Goal: Check status: Check status

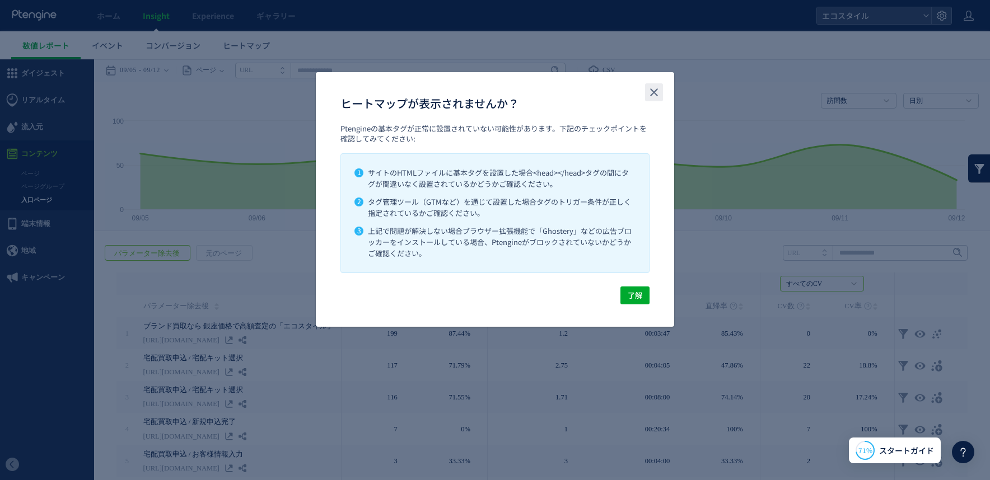
click at [661, 96] on button "close" at bounding box center [654, 92] width 18 height 18
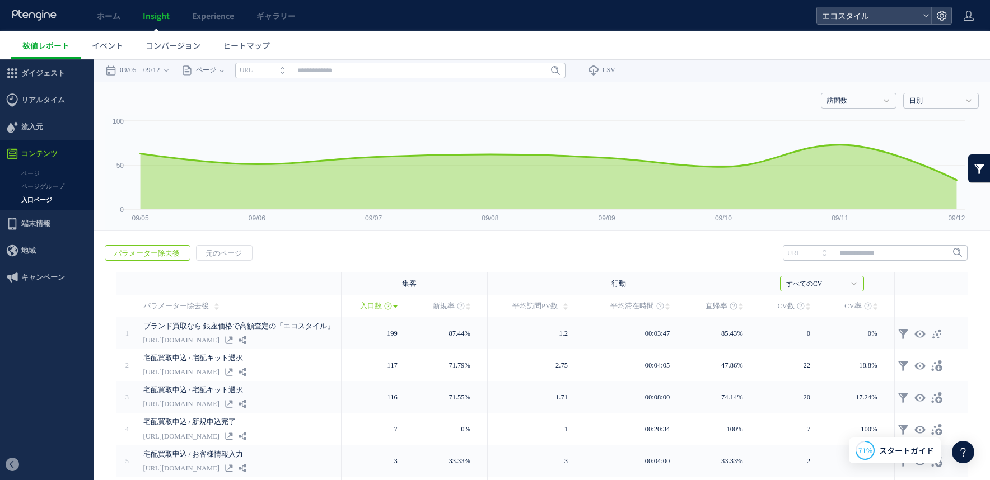
click at [172, 18] on link "Insight" at bounding box center [156, 15] width 49 height 31
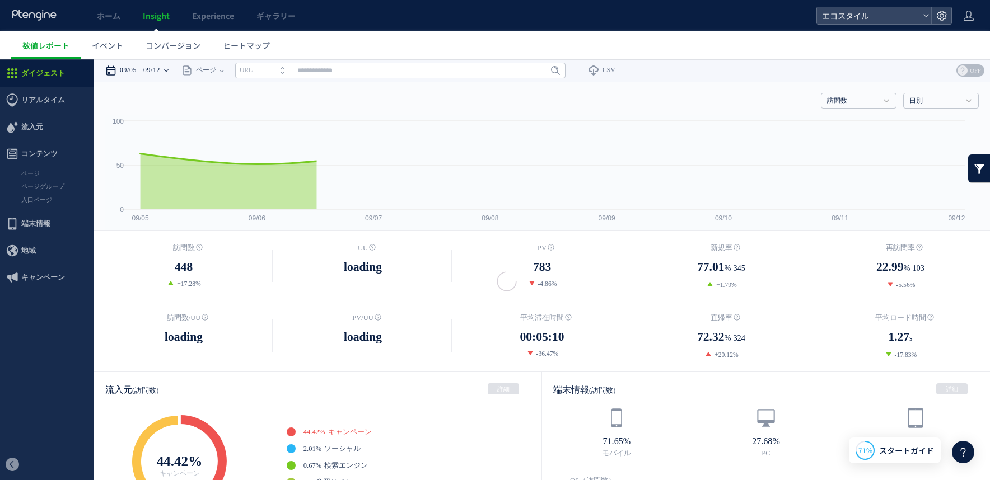
click at [131, 73] on time "09/05" at bounding box center [128, 70] width 17 height 22
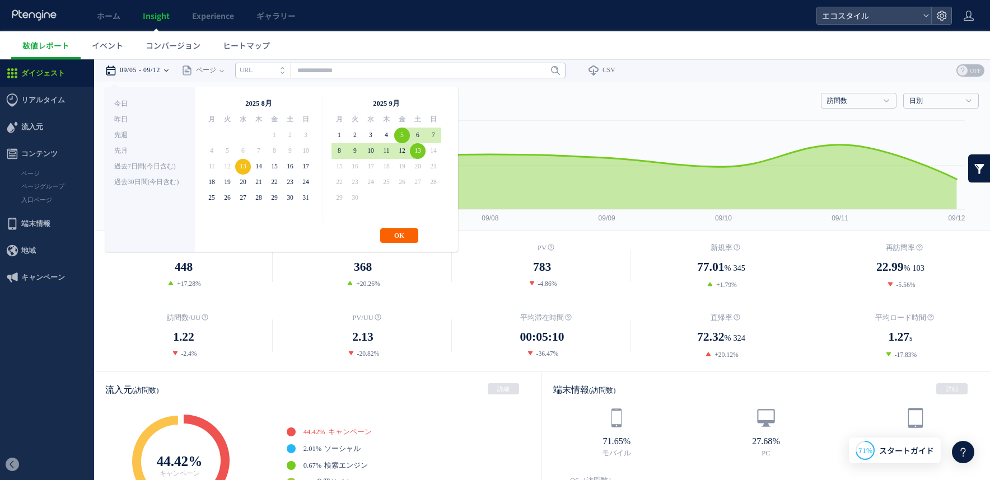
click at [396, 238] on button "OK" at bounding box center [399, 235] width 38 height 15
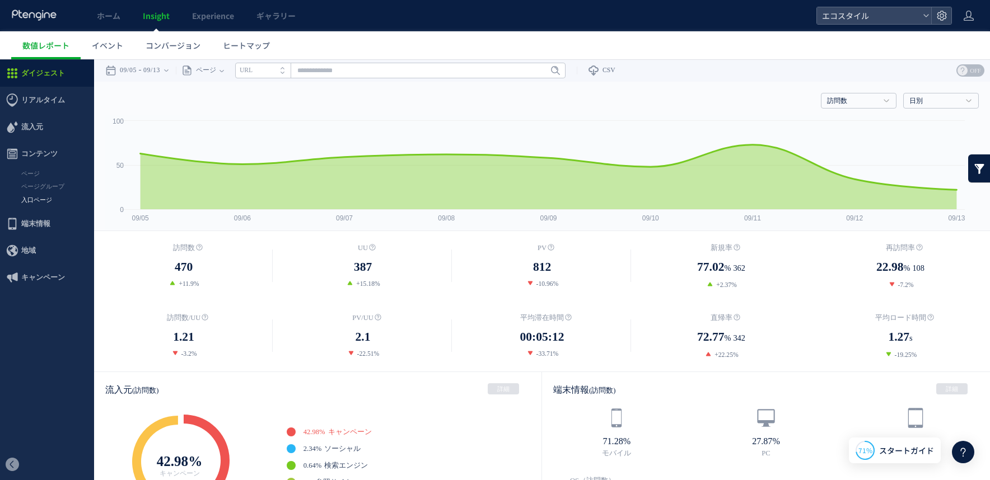
click at [40, 200] on link "入口ページ" at bounding box center [47, 200] width 94 height 13
